Goal: Find specific page/section: Find specific page/section

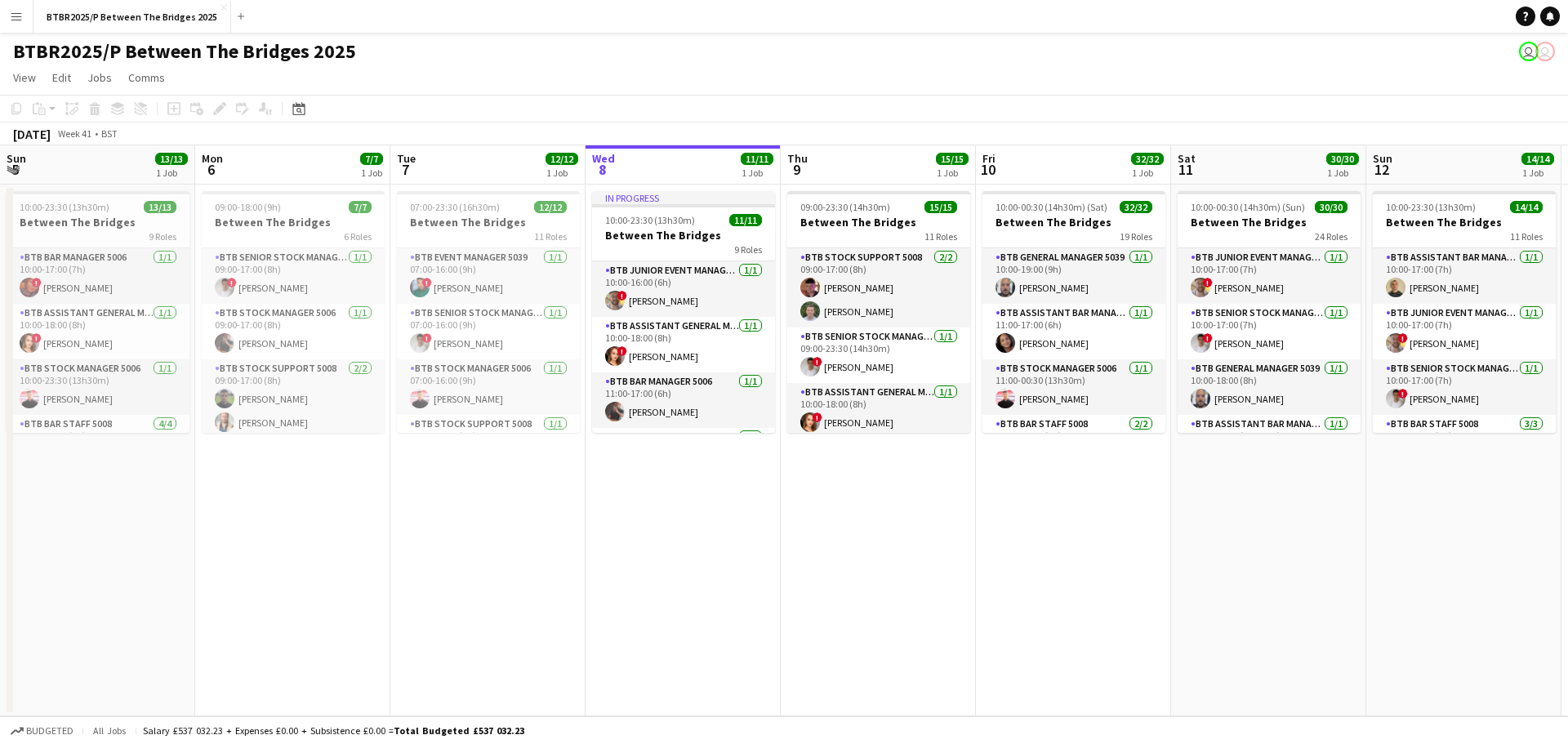
scroll to position [211, 0]
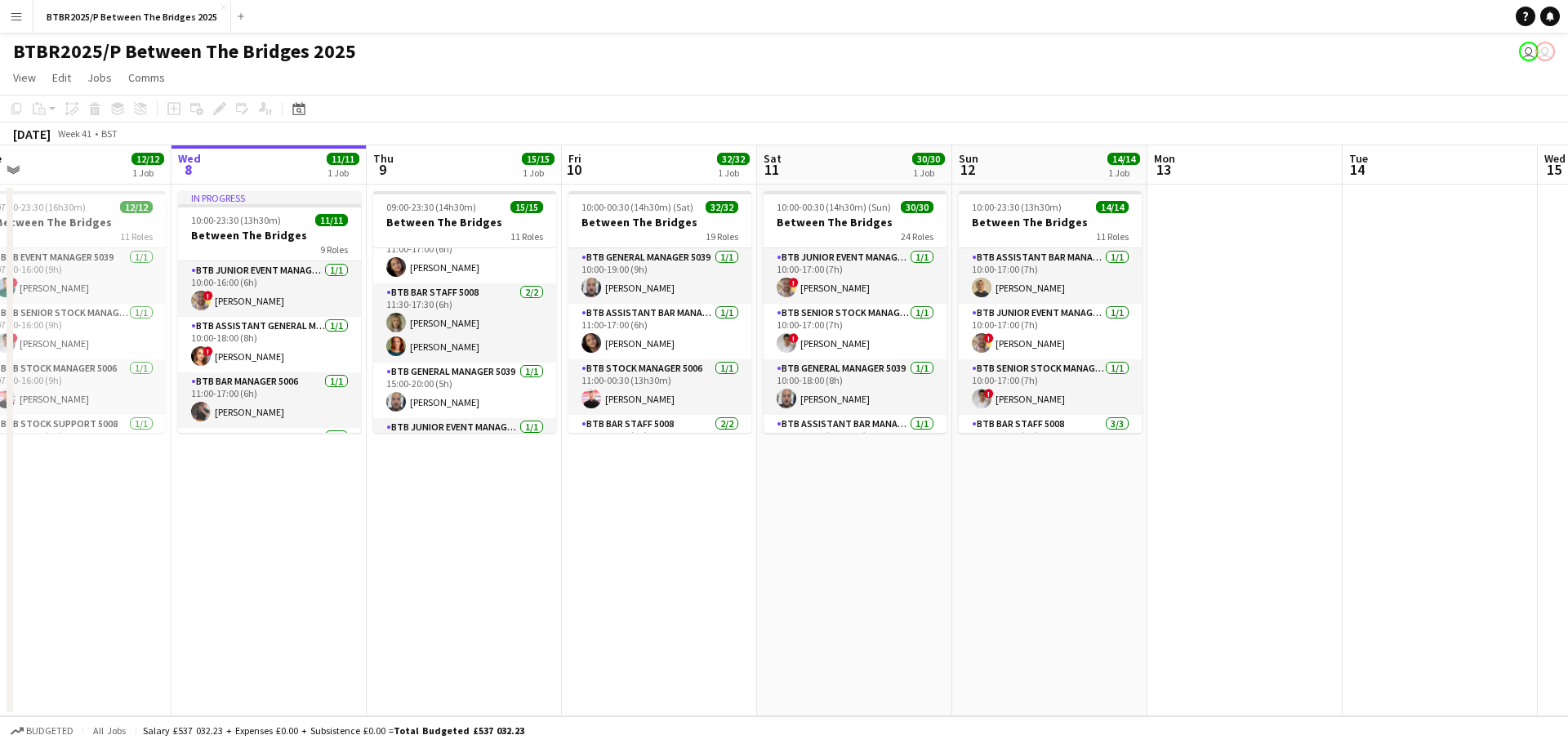
click at [537, 66] on app-page-menu "View Day view expanded Day view collapsed Month view Date picker Jump to [DATE]…" at bounding box center [784, 79] width 1568 height 31
click at [16, 21] on app-icon "Menu" at bounding box center [16, 16] width 13 height 13
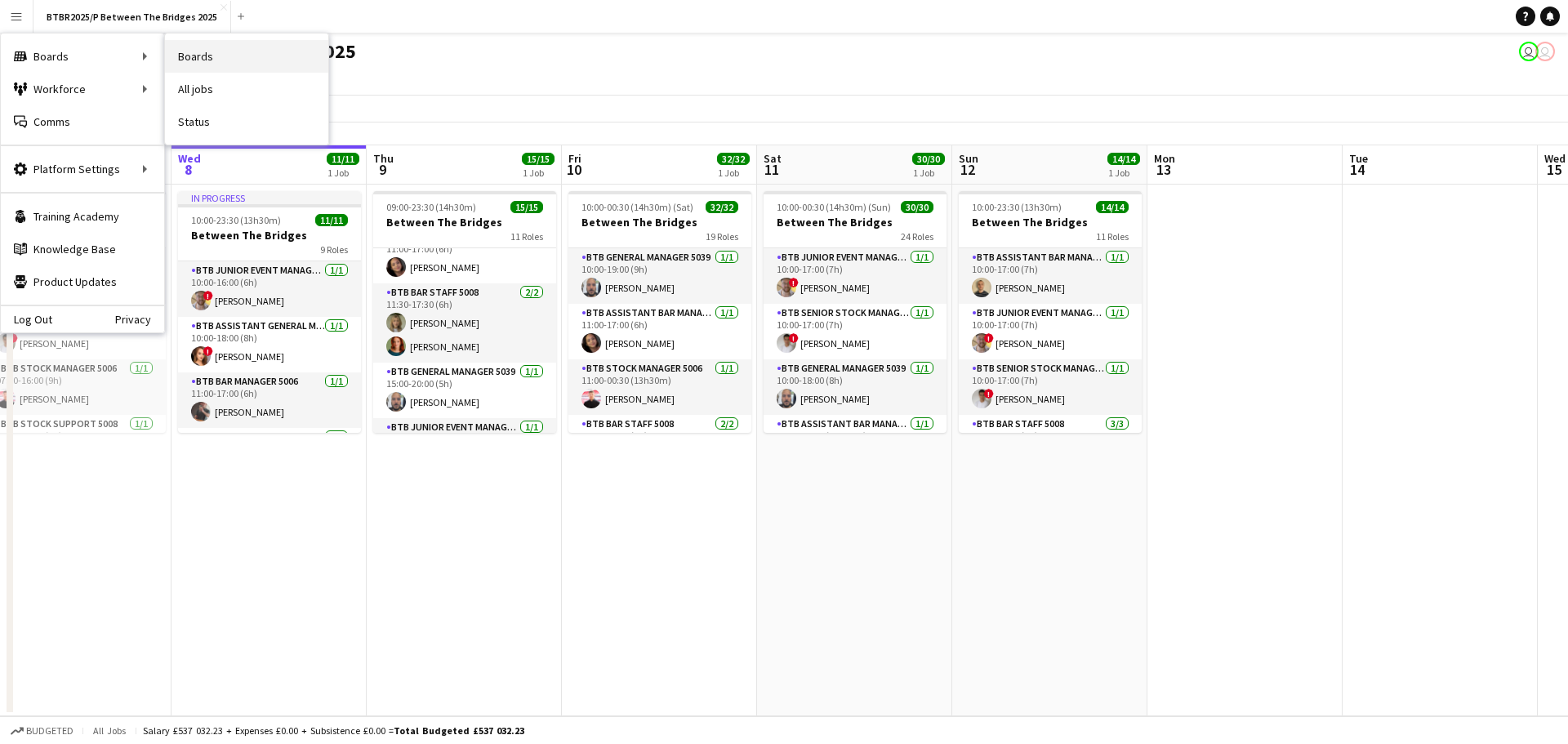
click at [188, 52] on link "Boards" at bounding box center [246, 56] width 163 height 32
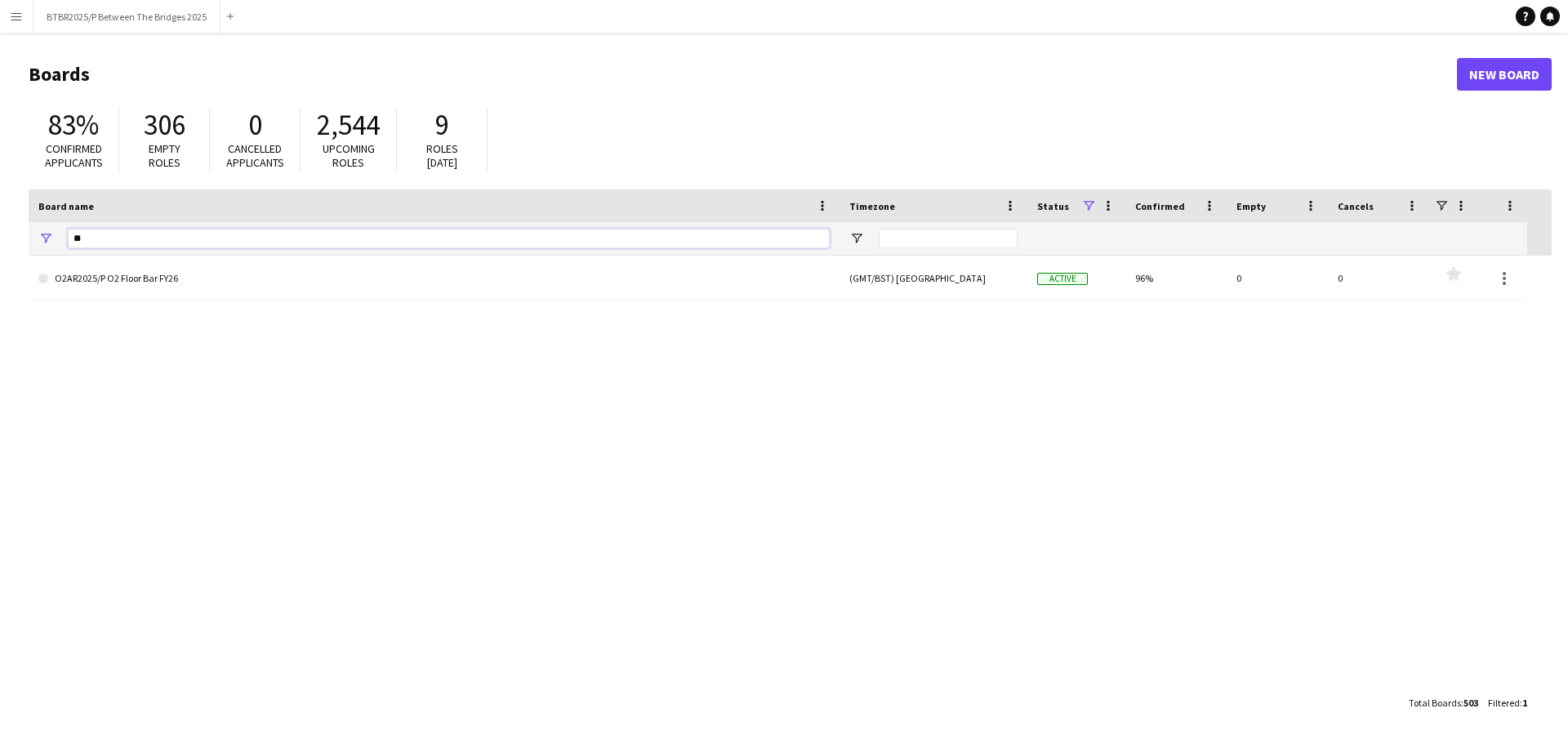
click at [88, 244] on input "**" at bounding box center [449, 238] width 762 height 20
type input "*"
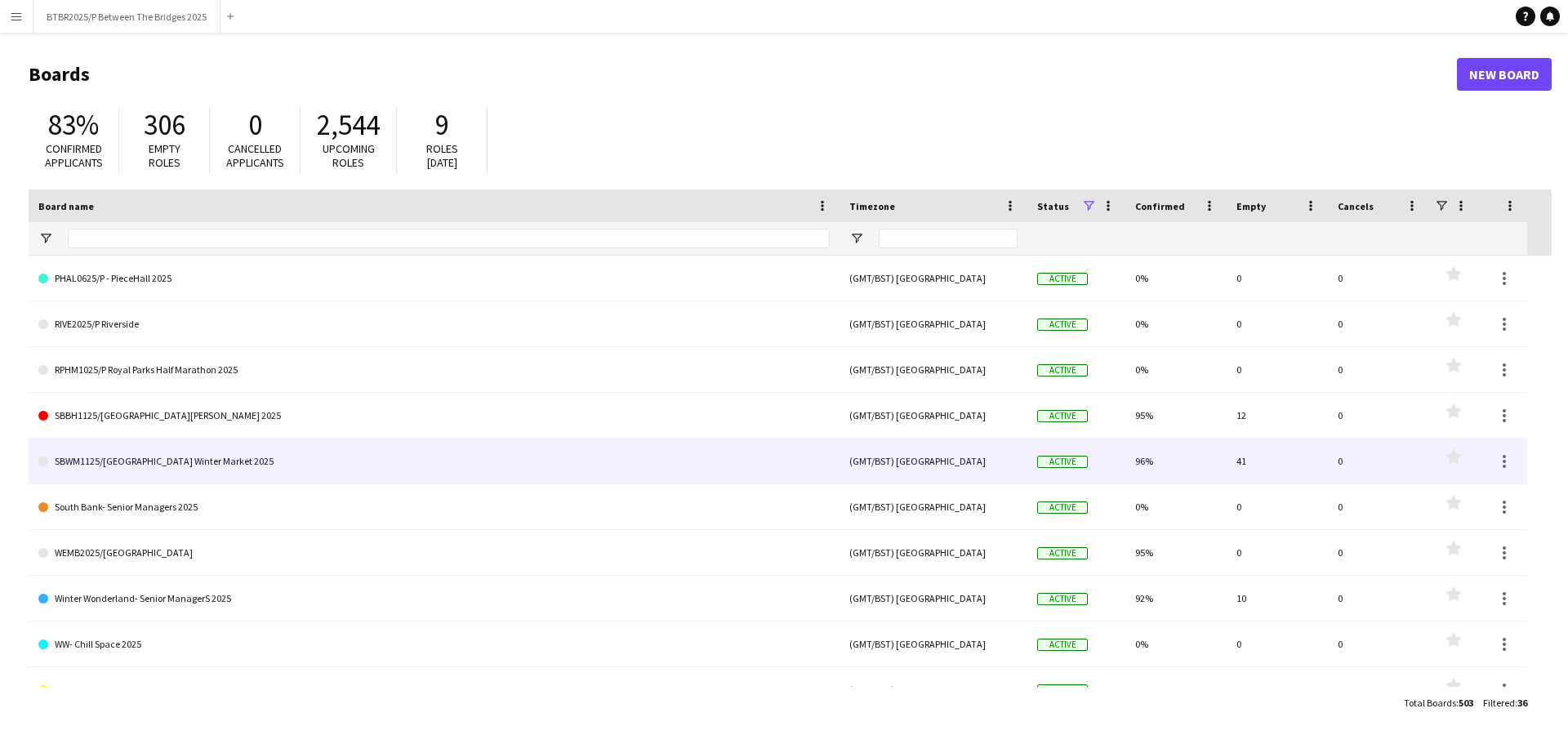
click at [285, 466] on link "SBWM1125/[GEOGRAPHIC_DATA] Winter Market 2025" at bounding box center [434, 462] width 791 height 46
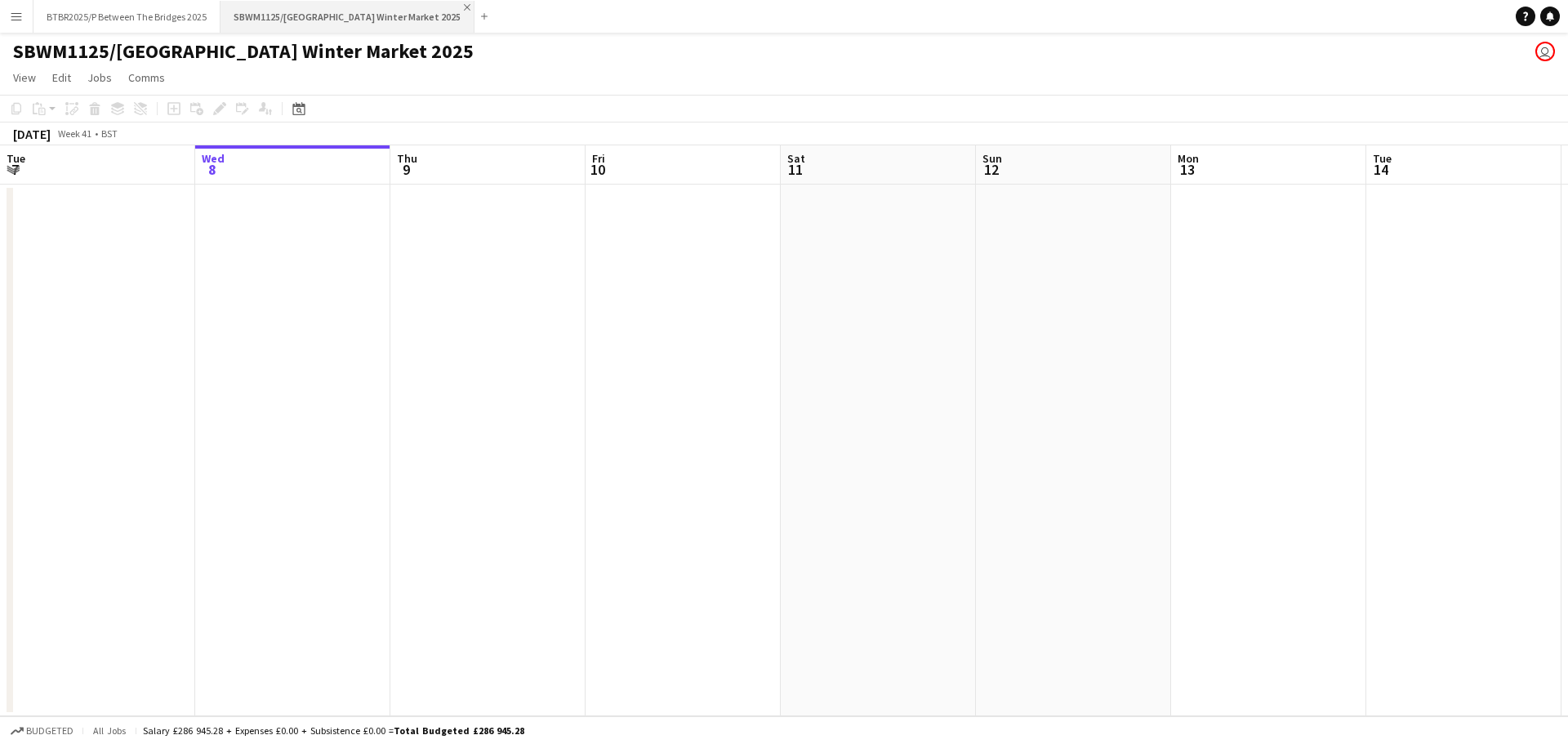
click at [464, 7] on app-icon "Close" at bounding box center [467, 8] width 7 height 7
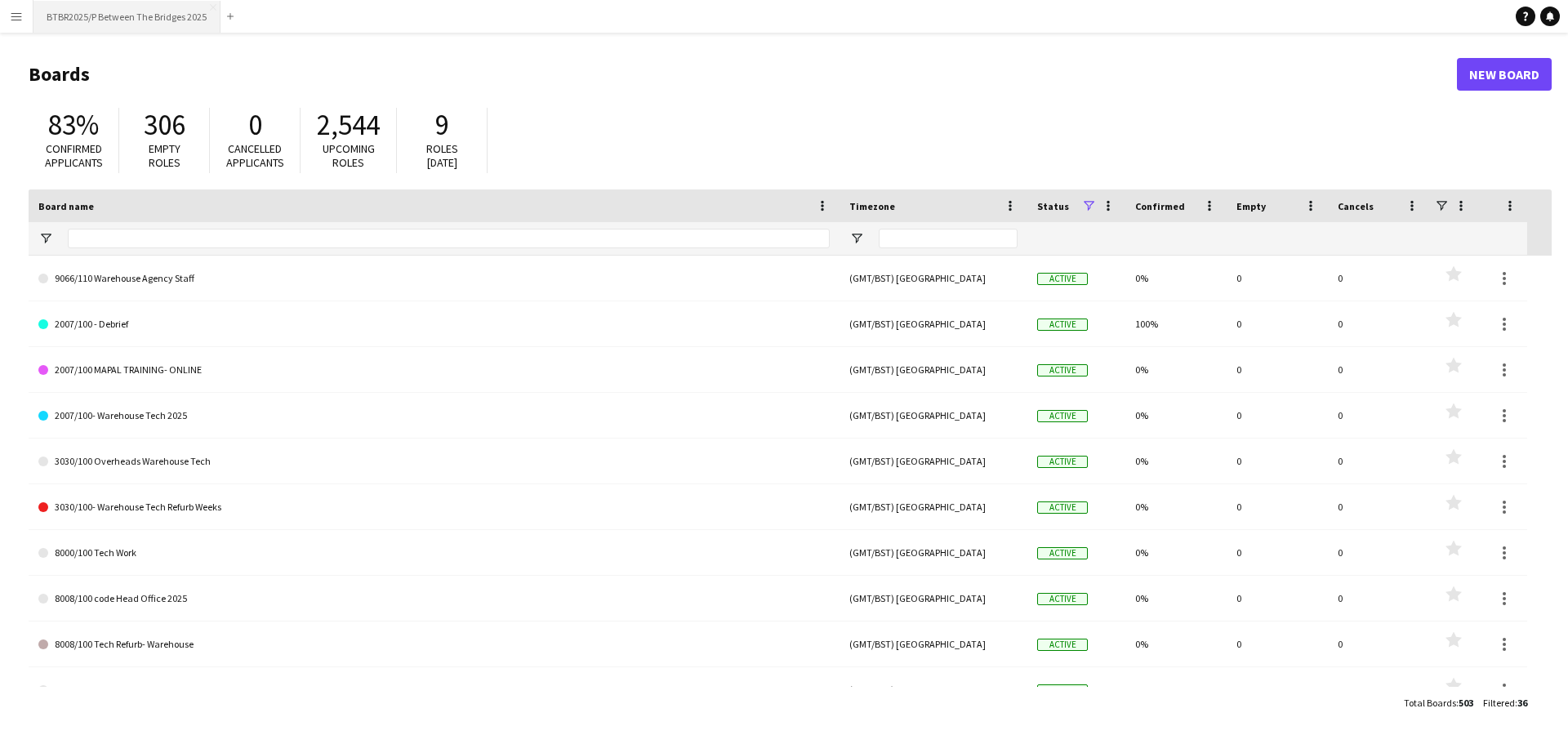
click at [159, 11] on button "BTBR2025/P Between The Bridges 2025 Close" at bounding box center [126, 17] width 187 height 32
